Goal: Transaction & Acquisition: Purchase product/service

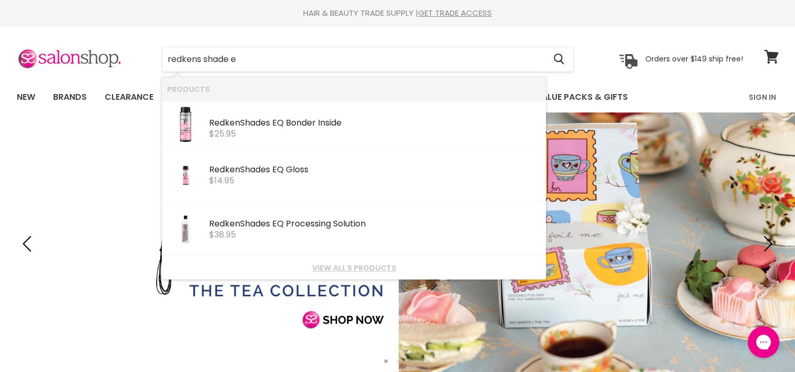
type input "redkens shade eq"
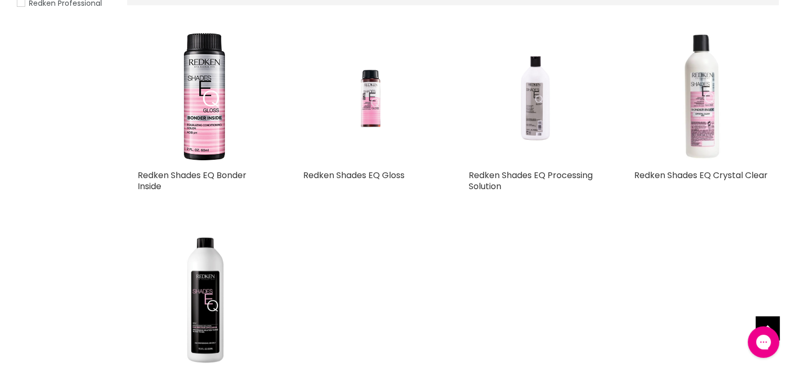
drag, startPoint x: 672, startPoint y: 177, endPoint x: 692, endPoint y: 109, distance: 71.2
click at [692, 109] on img "Main content" at bounding box center [701, 97] width 76 height 134
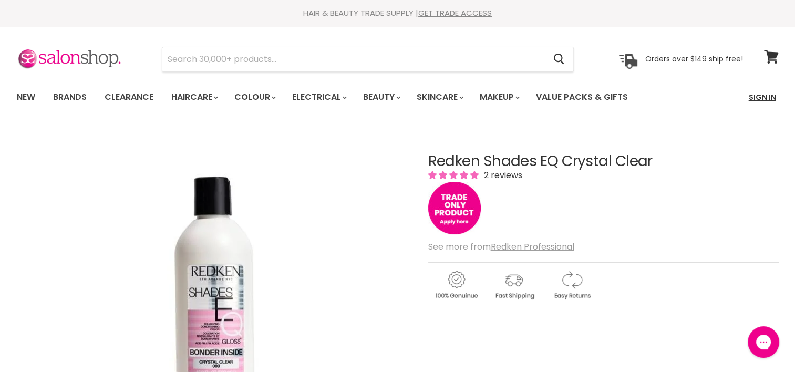
click at [767, 99] on link "Sign In" at bounding box center [763, 97] width 40 height 22
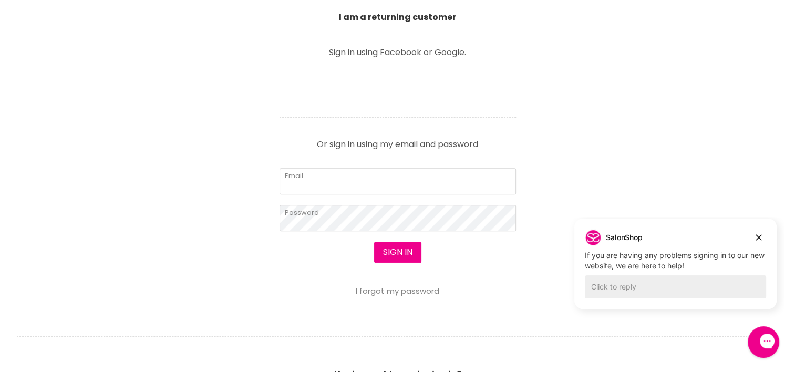
scroll to position [389, 0]
type input "sarshadawn@live.com.au"
click at [399, 254] on button "Sign in" at bounding box center [397, 252] width 47 height 21
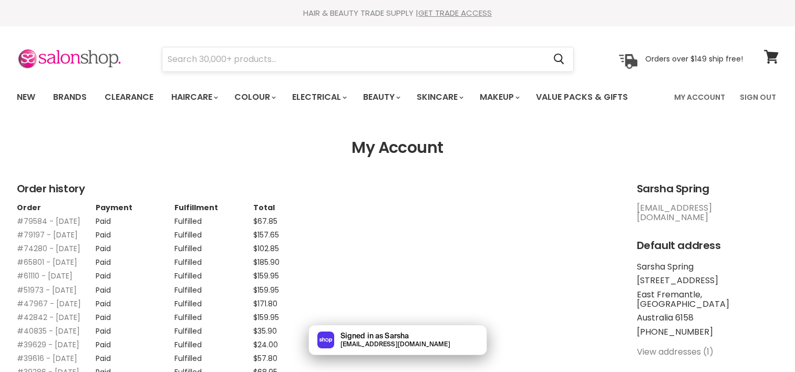
scroll to position [20, 0]
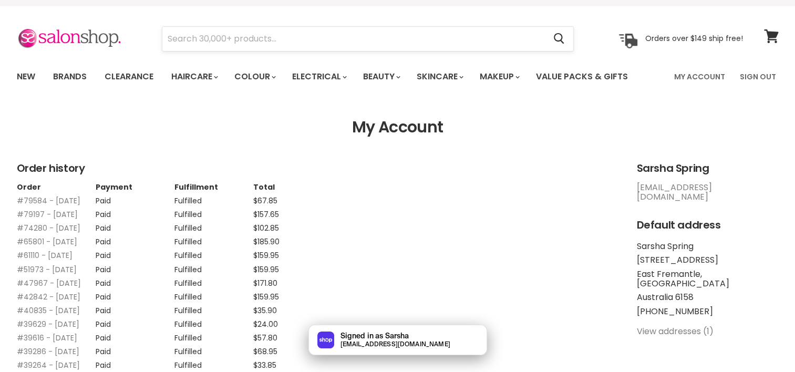
click at [232, 33] on input "Search" at bounding box center [353, 39] width 383 height 24
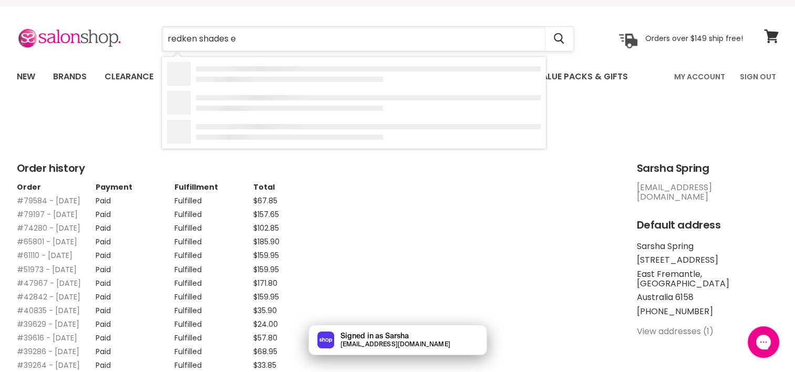
type input "redken shades eq"
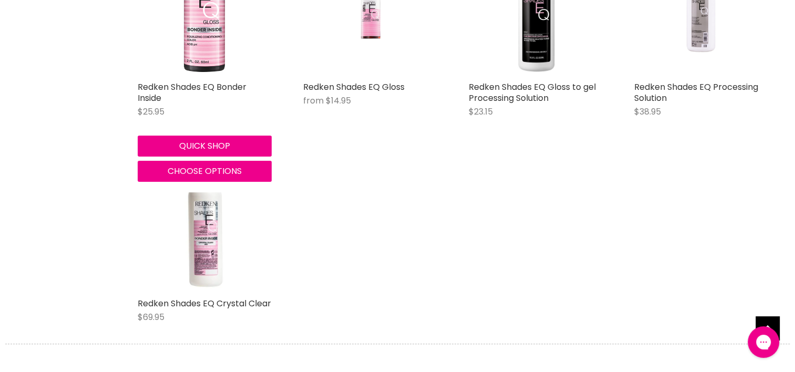
scroll to position [297, 0]
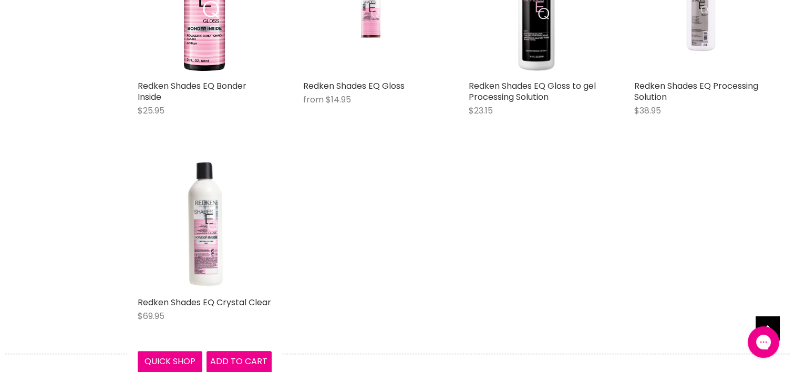
click at [204, 245] on img "Main content" at bounding box center [205, 225] width 76 height 134
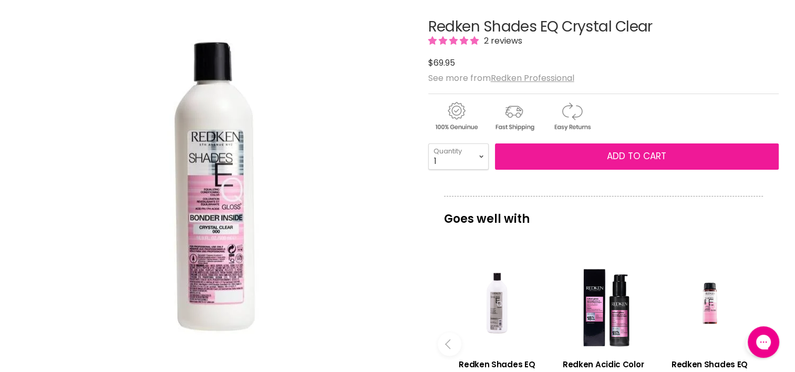
click at [577, 156] on button "Add to cart" at bounding box center [637, 156] width 284 height 26
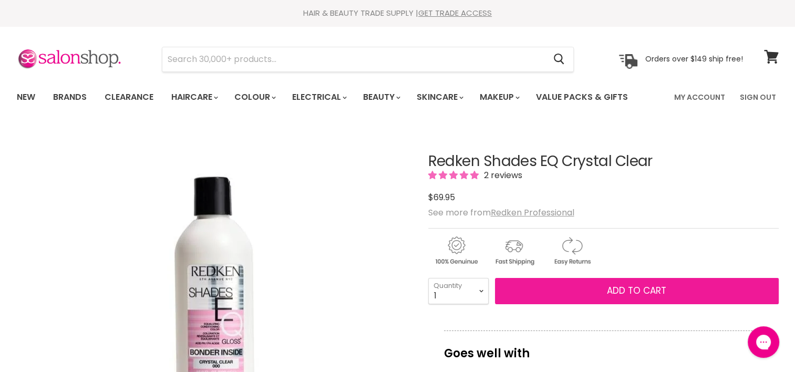
click at [660, 290] on span "Add to cart" at bounding box center [636, 290] width 59 height 13
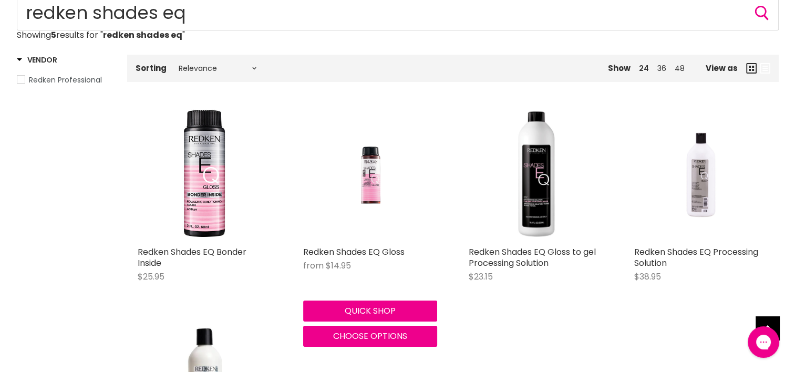
scroll to position [131, 0]
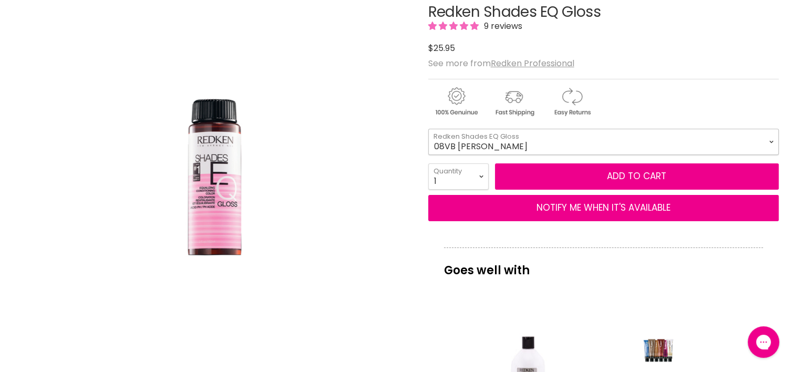
click at [461, 141] on select "08VB [PERSON_NAME] 05V Cosmic Violet 06VB [GEOGRAPHIC_DATA] 04NA Storm Cloud 06…" at bounding box center [603, 142] width 351 height 26
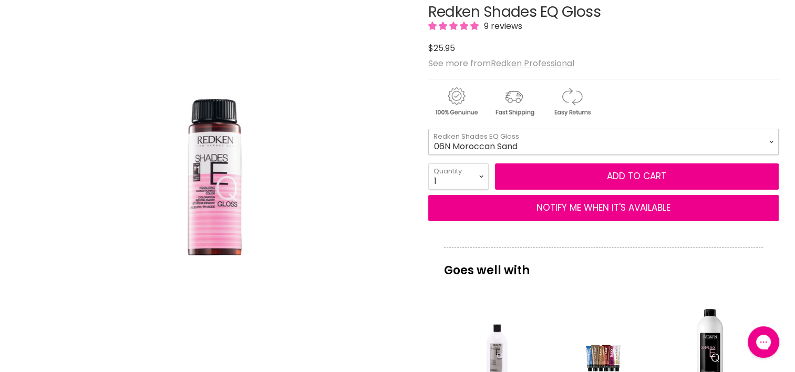
click at [428, 129] on select "08VB [PERSON_NAME] 05V Cosmic Violet 06VB [GEOGRAPHIC_DATA] 04NA Storm Cloud 06…" at bounding box center [603, 142] width 351 height 26
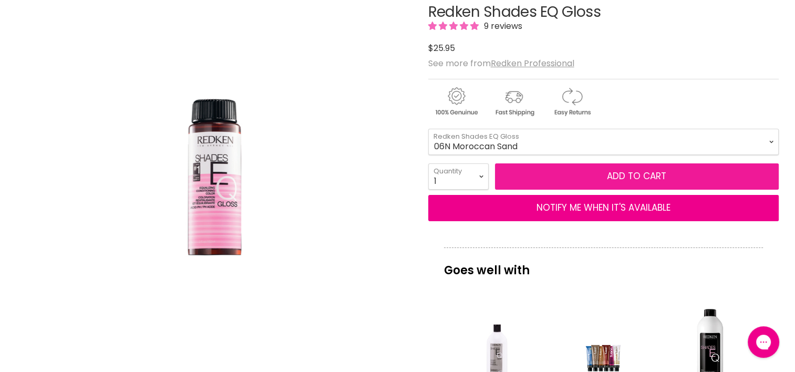
click at [584, 175] on button "Add to cart" at bounding box center [637, 176] width 284 height 26
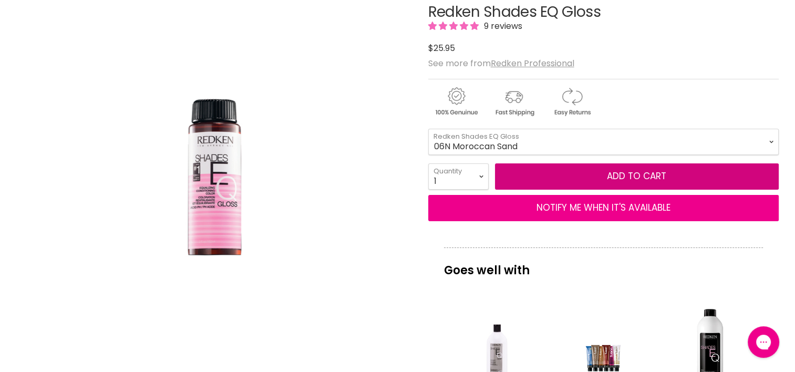
scroll to position [105, 0]
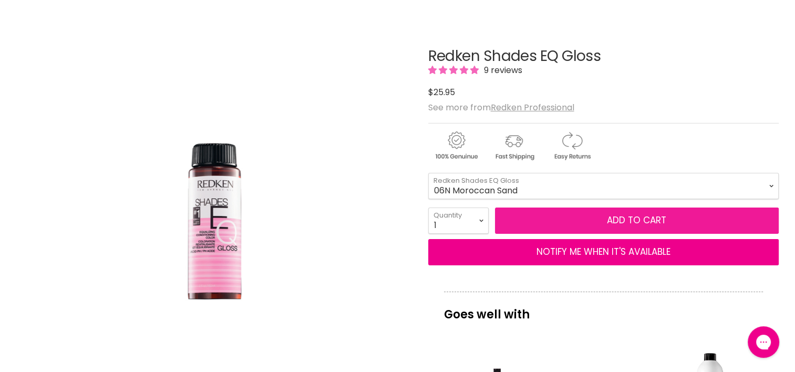
click at [643, 217] on button "Add to cart" at bounding box center [637, 221] width 284 height 26
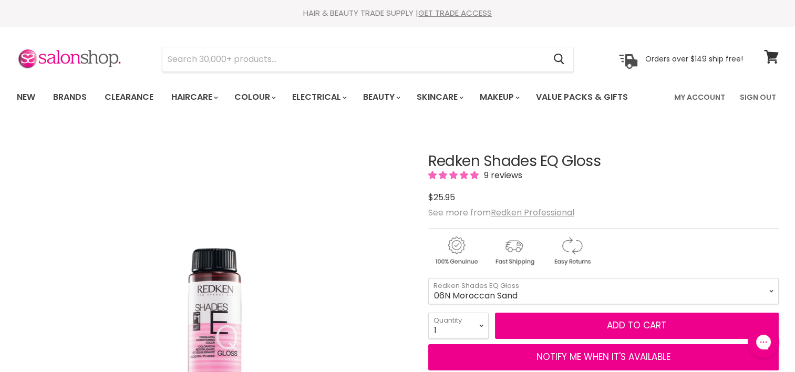
scroll to position [67, 0]
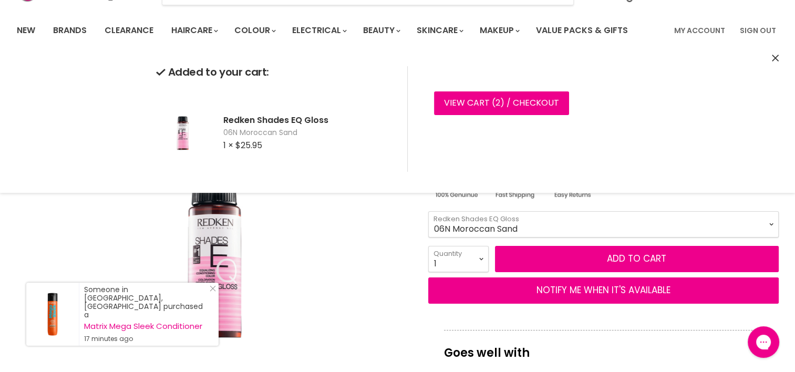
click at [590, 345] on p "Goes well with" at bounding box center [603, 347] width 319 height 35
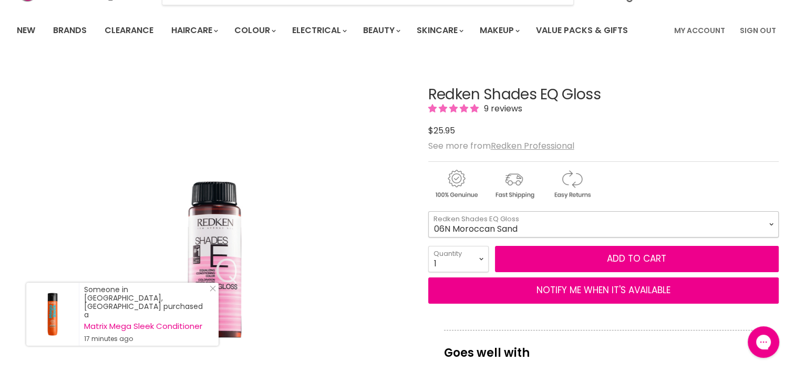
click at [514, 224] on select "08VB [PERSON_NAME] 05V Cosmic Violet 06VB [GEOGRAPHIC_DATA] 04NA Storm Cloud 06…" at bounding box center [603, 224] width 351 height 26
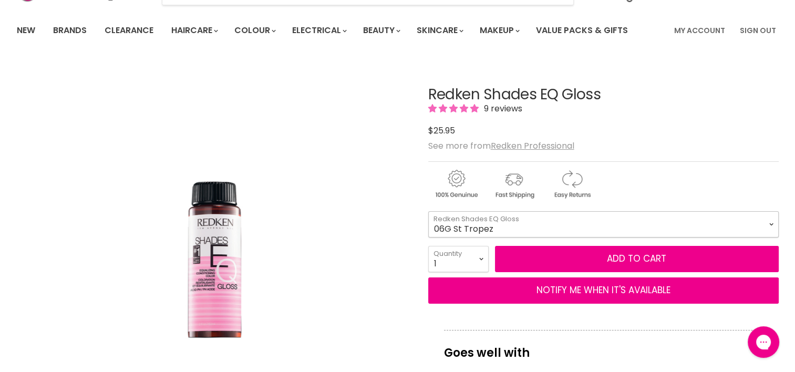
click at [428, 211] on select "08VB [PERSON_NAME] 05V Cosmic Violet 06VB [GEOGRAPHIC_DATA] 04NA Storm Cloud 06…" at bounding box center [603, 224] width 351 height 26
select select "06G St Tropez"
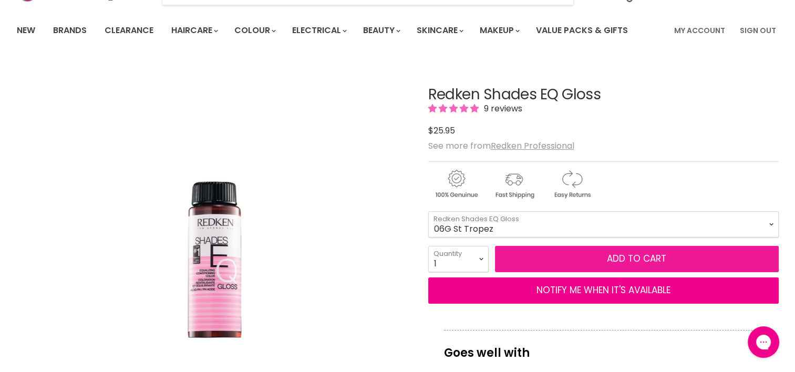
click at [584, 263] on button "Add to cart" at bounding box center [637, 259] width 284 height 26
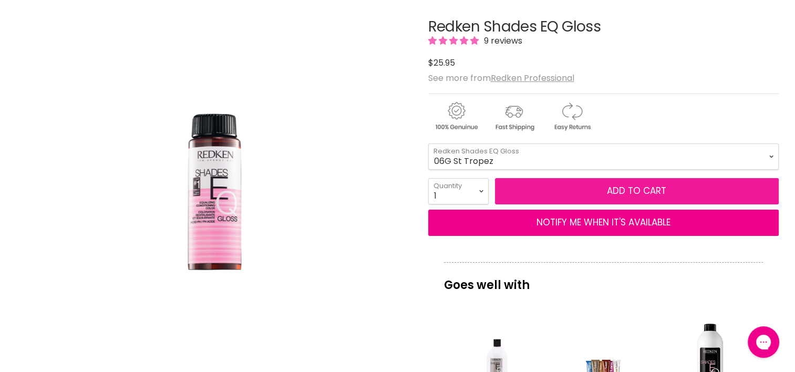
scroll to position [141, 0]
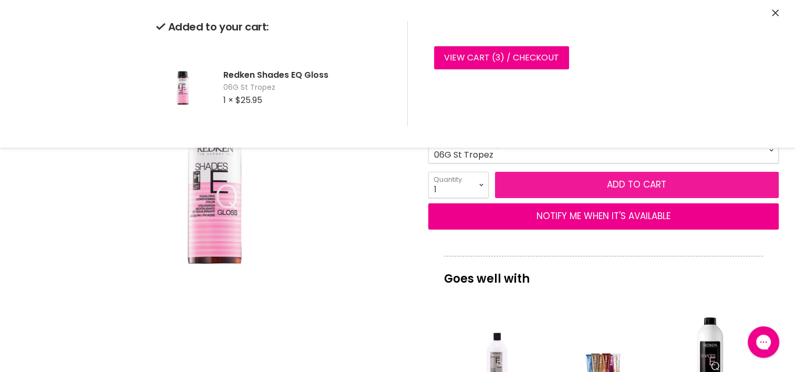
click at [588, 189] on button "Add to cart" at bounding box center [637, 185] width 284 height 26
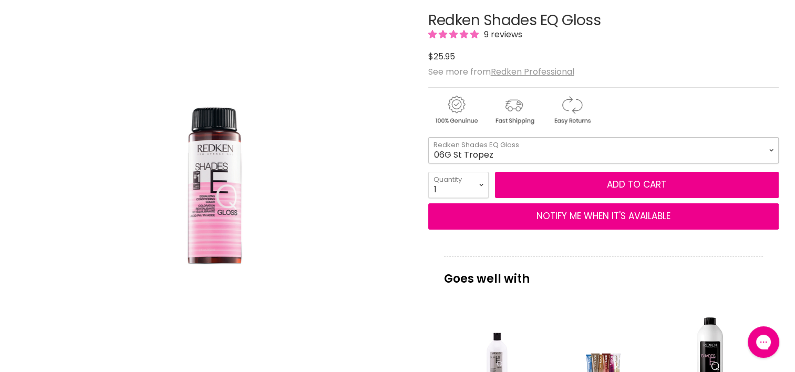
click at [500, 147] on select "08VB [PERSON_NAME] 05V Cosmic Violet 06VB [GEOGRAPHIC_DATA] 04NA Storm Cloud 06…" at bounding box center [603, 150] width 351 height 26
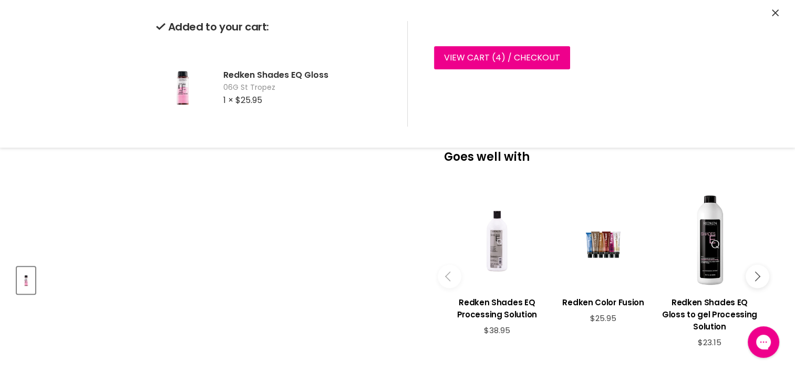
scroll to position [240, 0]
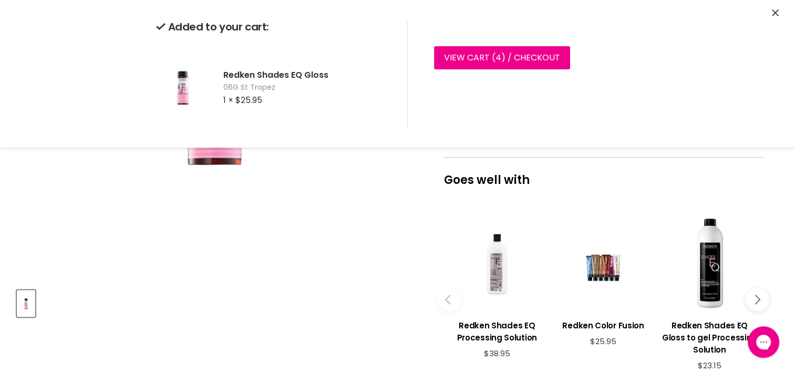
click at [775, 13] on icon "Close" at bounding box center [775, 12] width 7 height 7
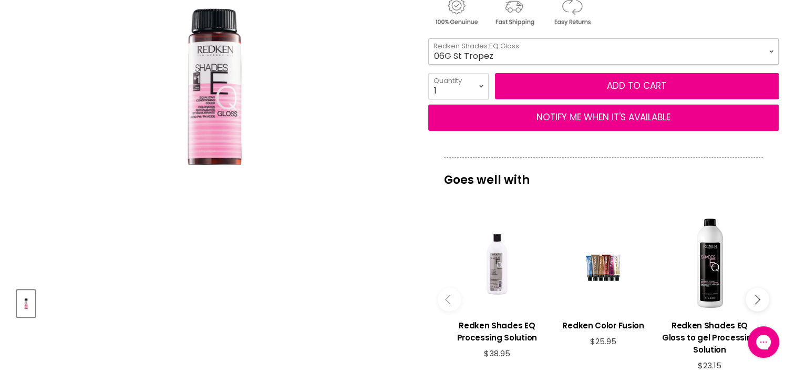
click at [519, 48] on select "08VB [PERSON_NAME] 05V Cosmic Violet 06VB [GEOGRAPHIC_DATA] 04NA Storm Cloud 06…" at bounding box center [603, 51] width 351 height 26
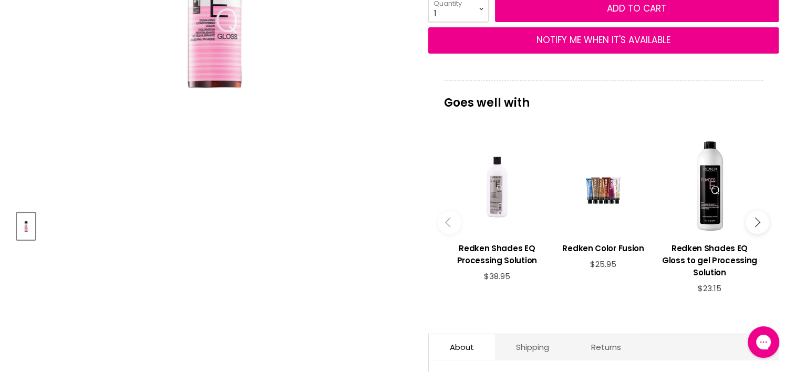
scroll to position [258, 0]
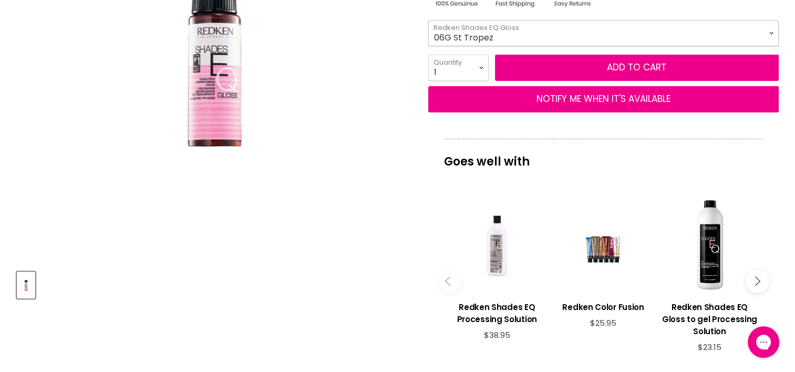
click at [502, 30] on select "08VB [PERSON_NAME] 05V Cosmic Violet 06VB [GEOGRAPHIC_DATA] 04NA Storm Cloud 06…" at bounding box center [603, 33] width 351 height 26
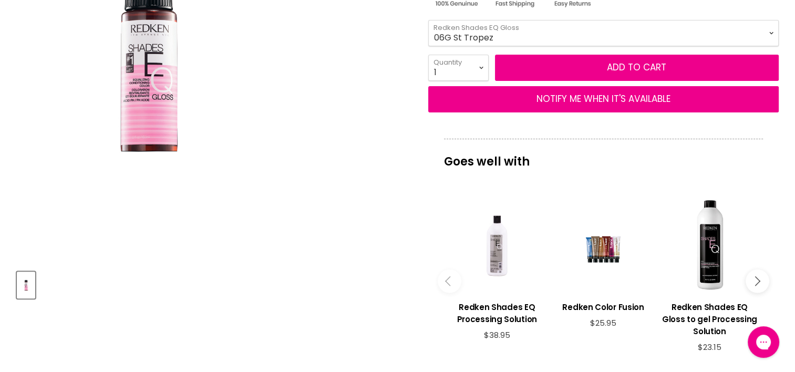
click at [371, 208] on div "Click or scroll to zoom Tap or pinch to zoom" at bounding box center [213, 65] width 393 height 393
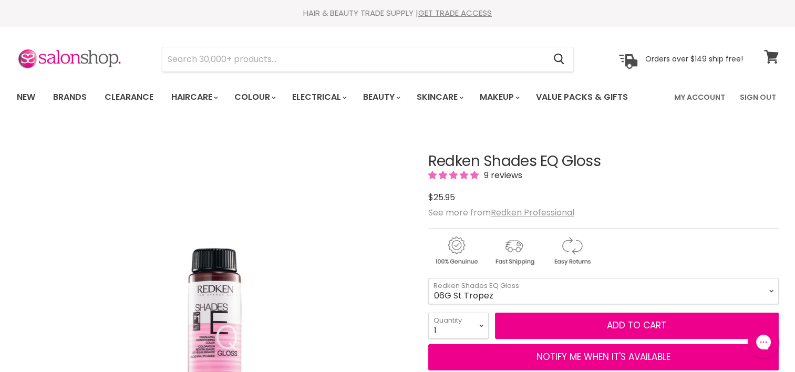
click at [770, 59] on icon at bounding box center [771, 57] width 15 height 14
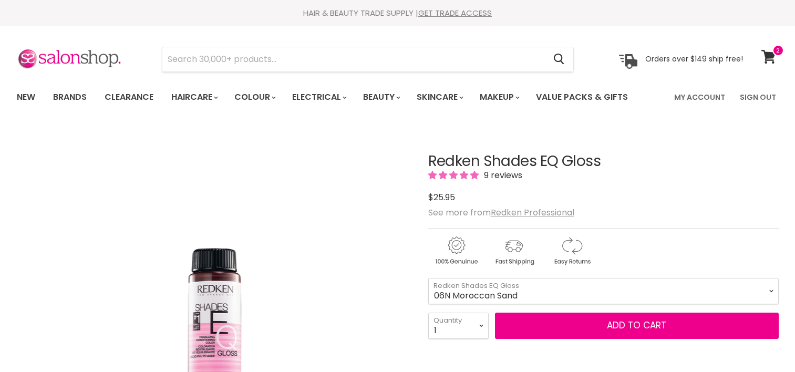
scroll to position [159, 0]
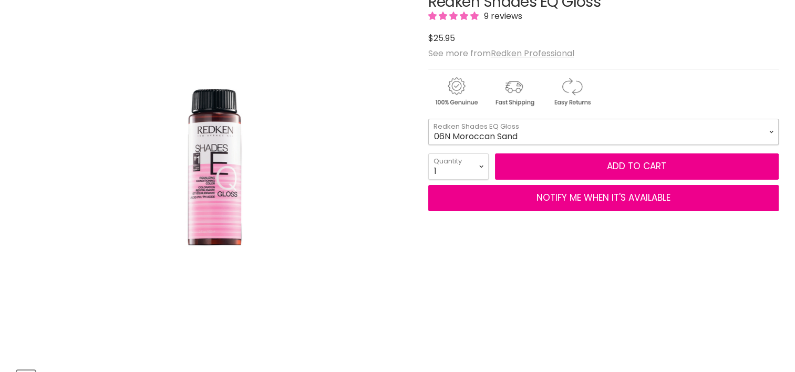
drag, startPoint x: 0, startPoint y: 0, endPoint x: 455, endPoint y: 135, distance: 474.2
click at [455, 135] on select "08VB [PERSON_NAME] 05V Cosmic Violet 06VB [GEOGRAPHIC_DATA] 04NA Storm Cloud 06…" at bounding box center [603, 132] width 351 height 26
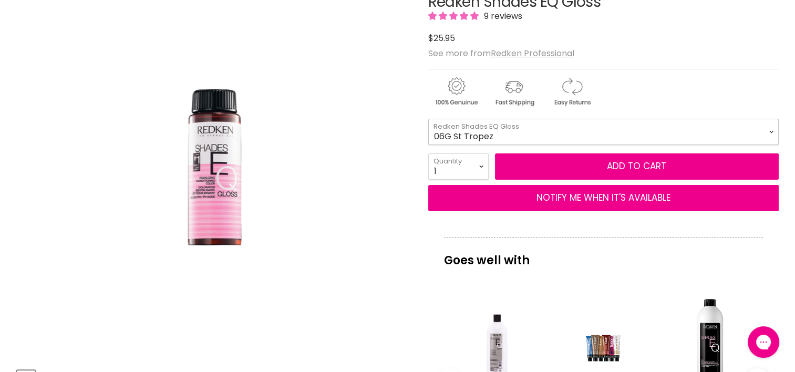
click at [428, 119] on select "08VB [PERSON_NAME] 05V Cosmic Violet 06VB [GEOGRAPHIC_DATA] 04NA Storm Cloud 06…" at bounding box center [603, 132] width 351 height 26
select select "06G St Tropez"
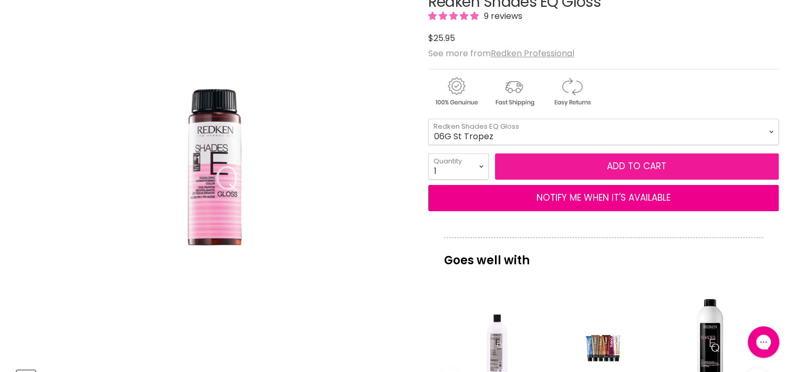
click at [573, 171] on button "Add to cart" at bounding box center [637, 166] width 284 height 26
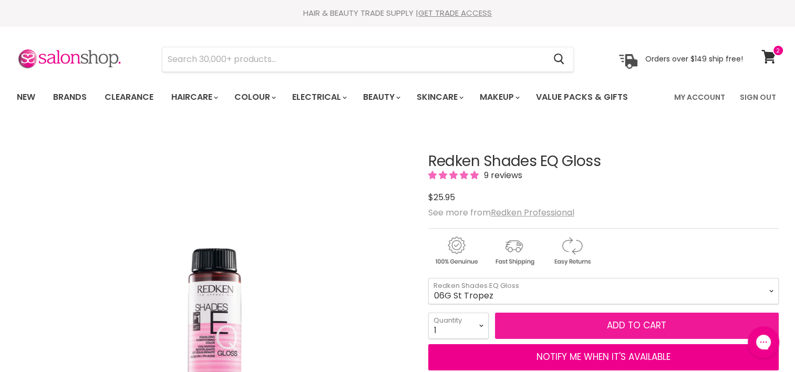
click at [705, 327] on button "Add to cart" at bounding box center [637, 326] width 284 height 26
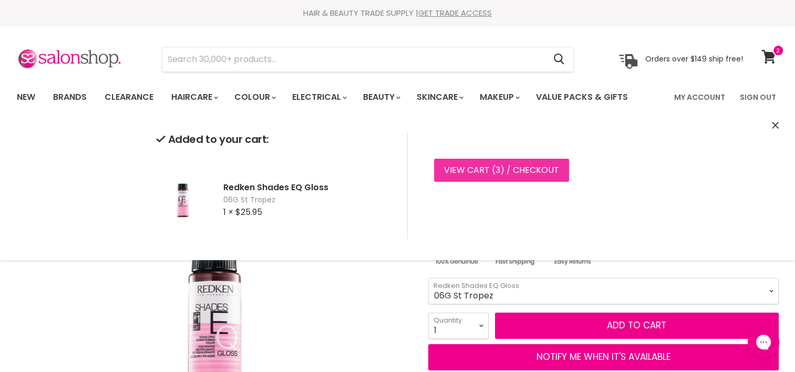
click at [537, 159] on link "View cart ( 3 ) / Checkout" at bounding box center [501, 170] width 135 height 23
